Goal: Task Accomplishment & Management: Manage account settings

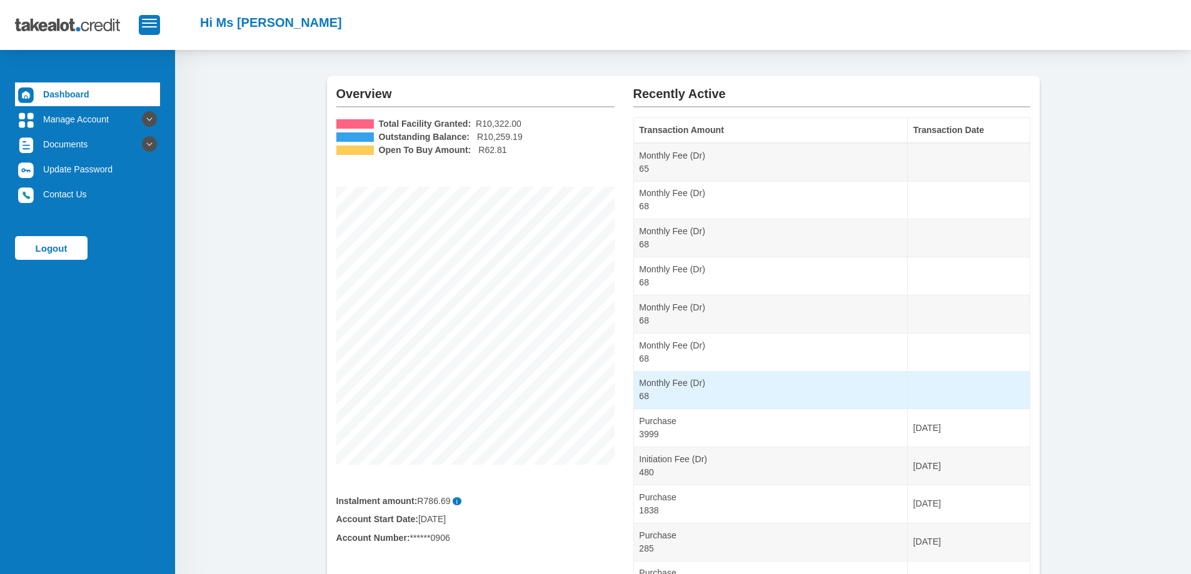
scroll to position [63, 0]
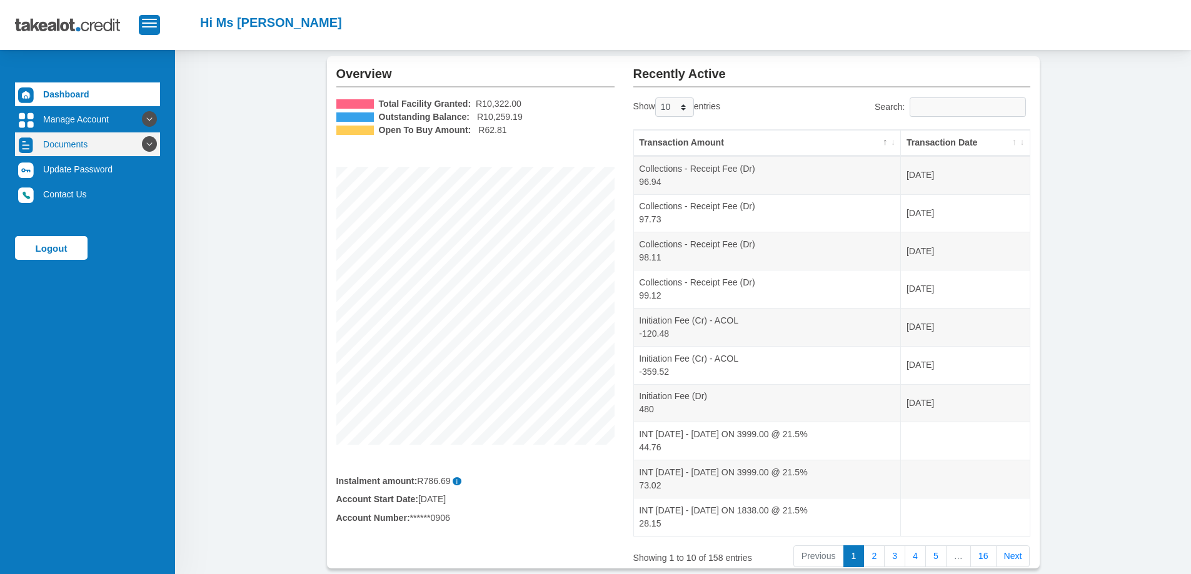
click at [64, 151] on link "Documents" at bounding box center [87, 145] width 145 height 24
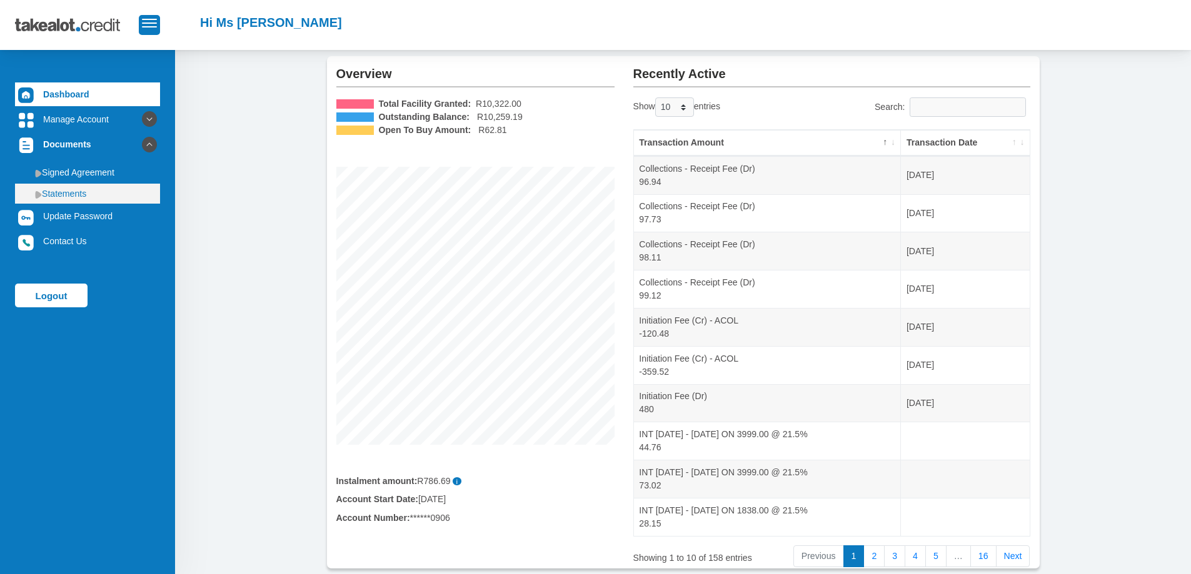
click at [86, 197] on link "Statements" at bounding box center [87, 194] width 145 height 20
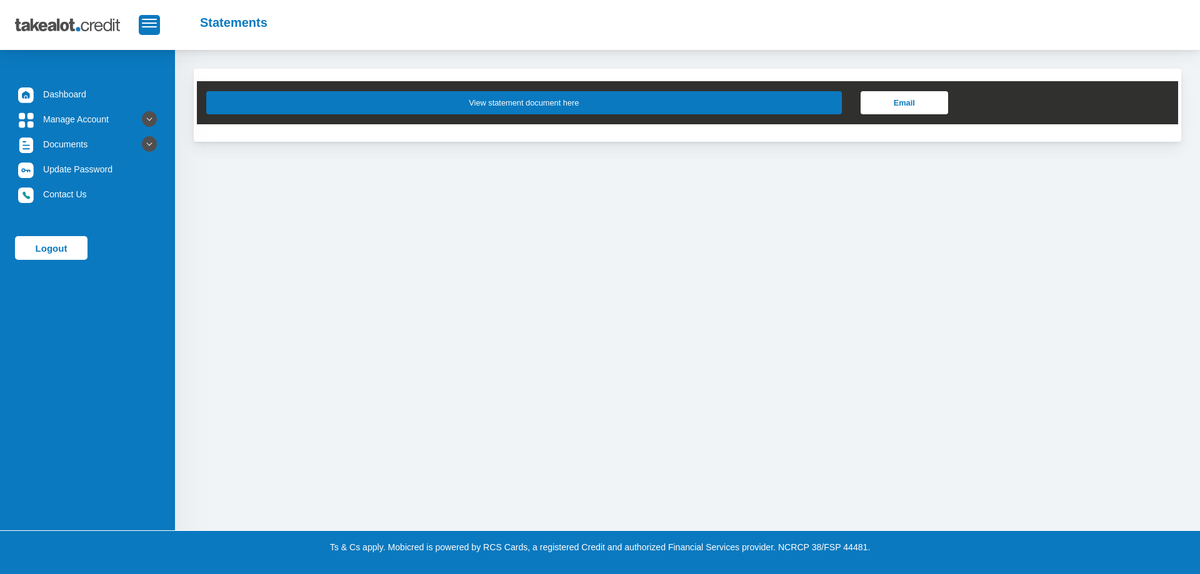
click at [728, 98] on button "View statement document here" at bounding box center [524, 102] width 636 height 23
